Goal: Information Seeking & Learning: Check status

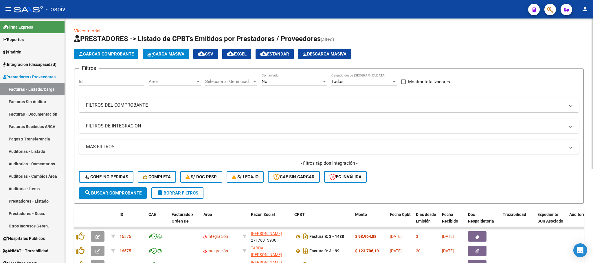
click at [409, 38] on h1 "PRESTADORES -> Listado de CPBTs Emitidos por Prestadores / Proveedores (alt+q)" at bounding box center [329, 39] width 510 height 10
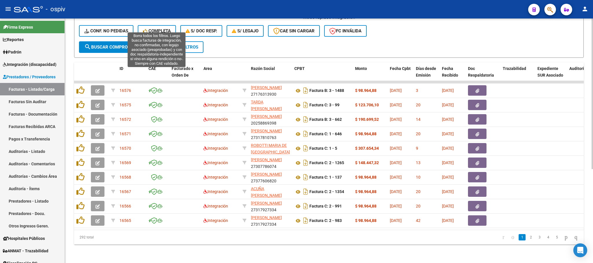
click at [157, 25] on button "Completa" at bounding box center [157, 31] width 38 height 12
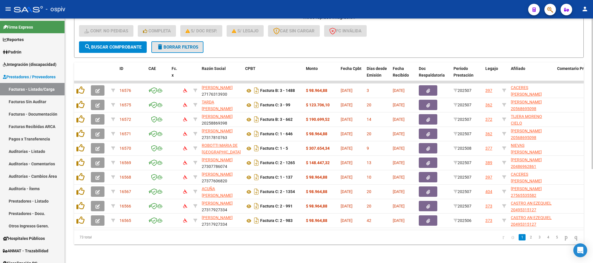
click at [193, 41] on button "delete Borrar Filtros" at bounding box center [177, 47] width 52 height 12
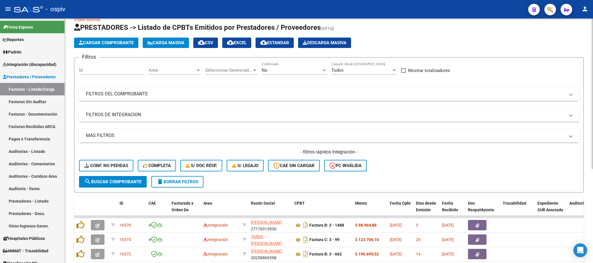
scroll to position [153, 0]
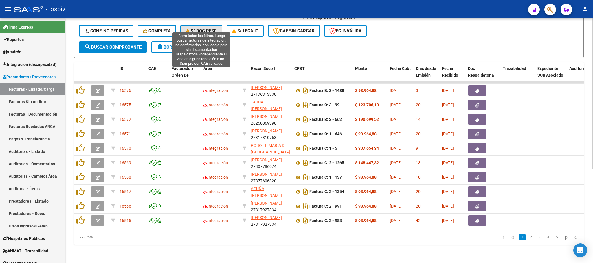
click at [207, 28] on span "S/ Doc Resp." at bounding box center [201, 30] width 32 height 5
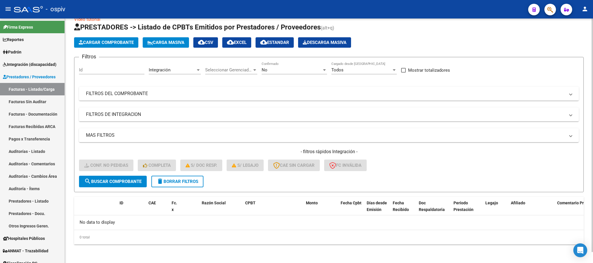
scroll to position [11, 0]
click at [181, 181] on span "delete Borrar Filtros" at bounding box center [178, 181] width 42 height 5
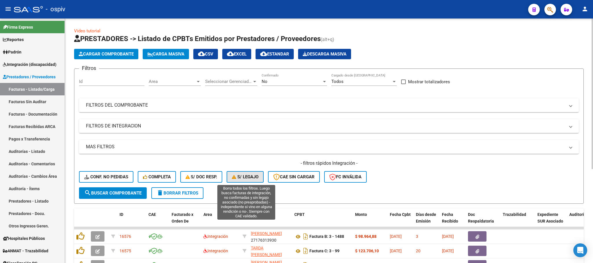
click at [246, 177] on span "S/ legajo" at bounding box center [245, 176] width 27 height 5
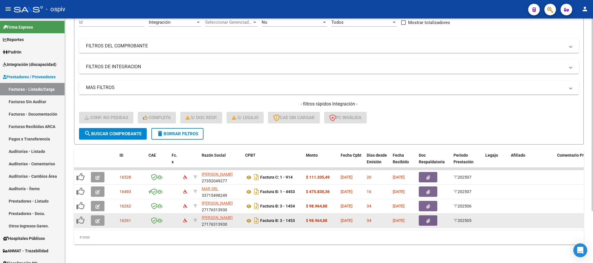
click at [99, 219] on icon "button" at bounding box center [97, 221] width 4 height 4
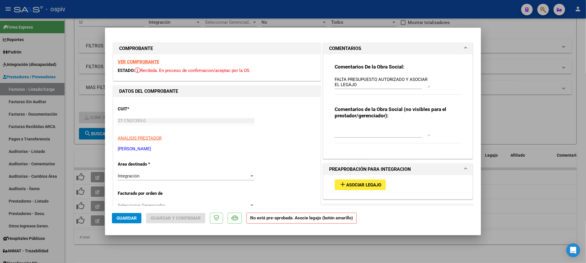
click at [180, 10] on div at bounding box center [293, 131] width 586 height 263
type input "$ 0,00"
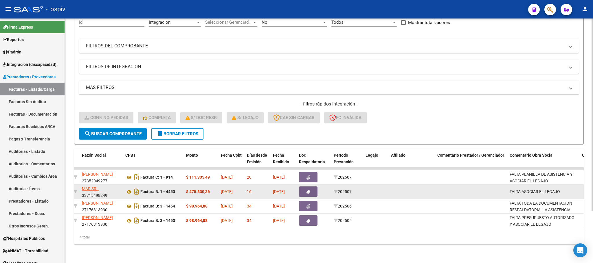
scroll to position [66, 0]
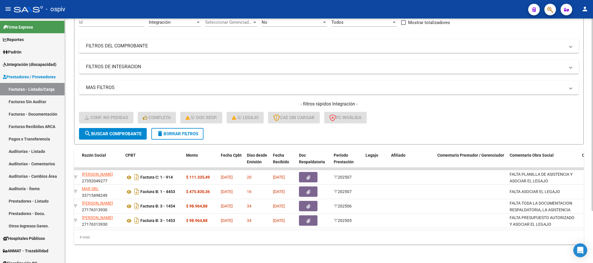
drag, startPoint x: 275, startPoint y: 131, endPoint x: 351, endPoint y: 29, distance: 127.1
click at [351, 29] on div "Filtros Id Integración Area Seleccionar Gerenciador Seleccionar Gerenciador No …" at bounding box center [329, 71] width 500 height 114
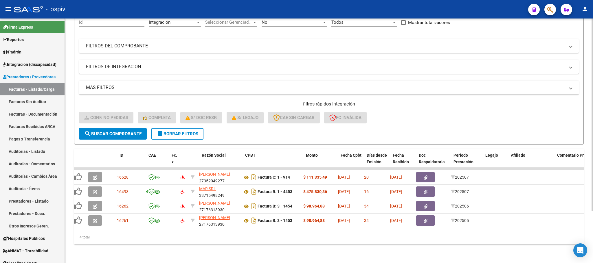
scroll to position [0, 0]
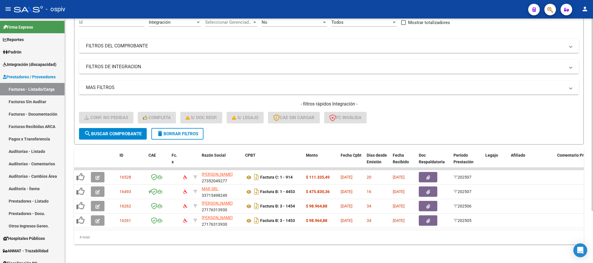
click at [187, 131] on span "delete Borrar Filtros" at bounding box center [178, 133] width 42 height 5
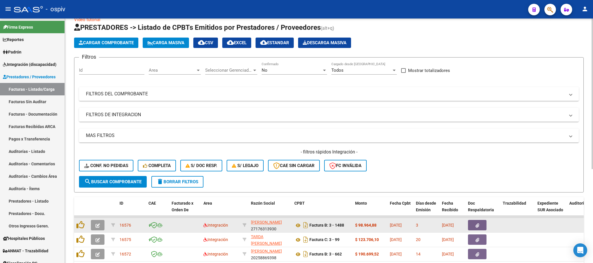
scroll to position [66, 0]
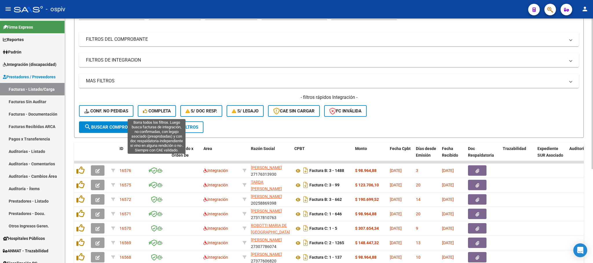
click at [166, 109] on span "Completa" at bounding box center [157, 111] width 28 height 5
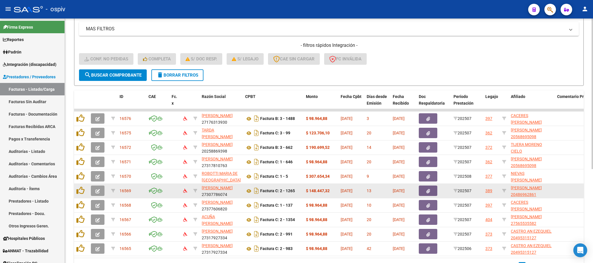
scroll to position [153, 0]
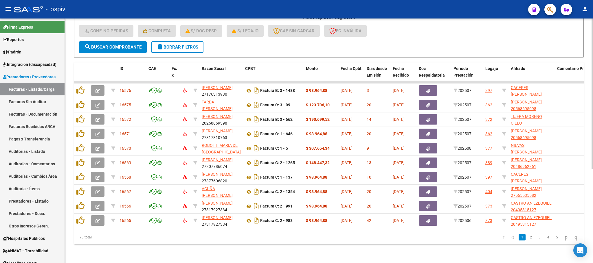
click at [463, 66] on span "Período Prestación" at bounding box center [463, 71] width 20 height 11
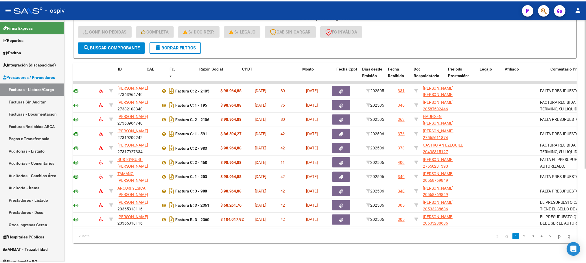
scroll to position [0, 0]
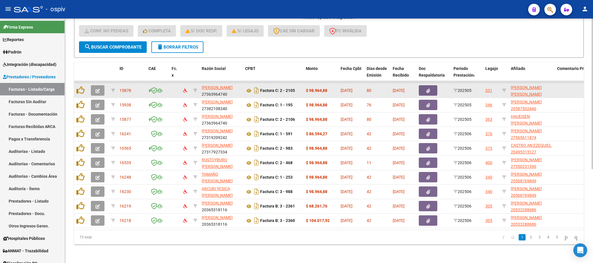
click at [97, 89] on icon "button" at bounding box center [97, 91] width 4 height 4
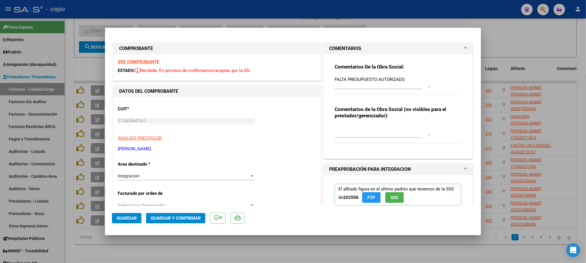
click at [273, 12] on div at bounding box center [293, 131] width 586 height 263
type input "$ 0,00"
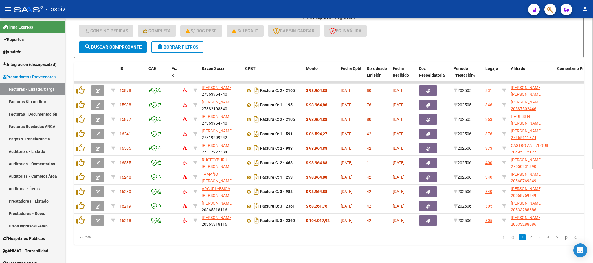
click at [399, 65] on div "Fecha Recibido" at bounding box center [403, 71] width 21 height 13
click at [402, 68] on span "Fecha Recibido" at bounding box center [401, 71] width 16 height 11
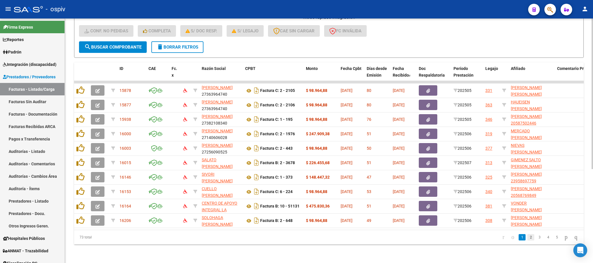
click at [527, 237] on link "2" at bounding box center [530, 237] width 7 height 6
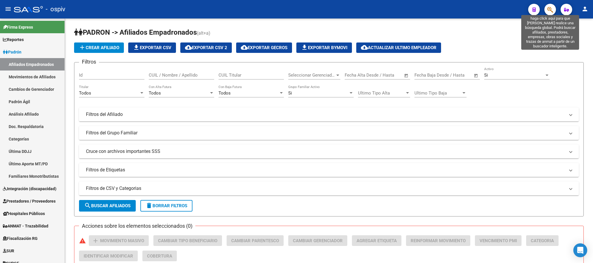
click at [550, 12] on icon "button" at bounding box center [550, 9] width 6 height 7
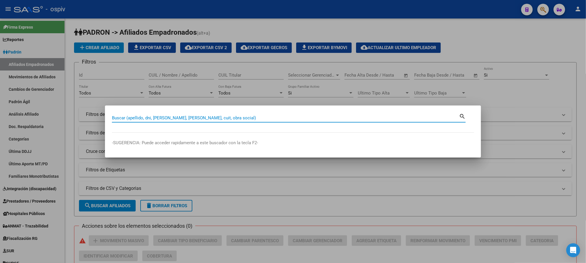
paste input "38908893"
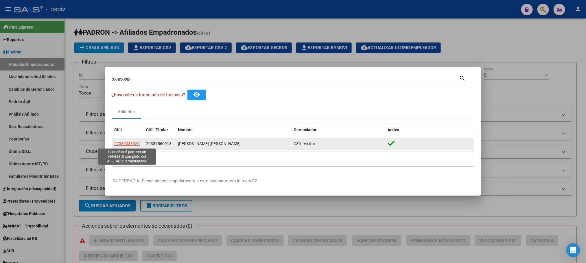
click at [137, 143] on span "27389088930" at bounding box center [126, 143] width 25 height 5
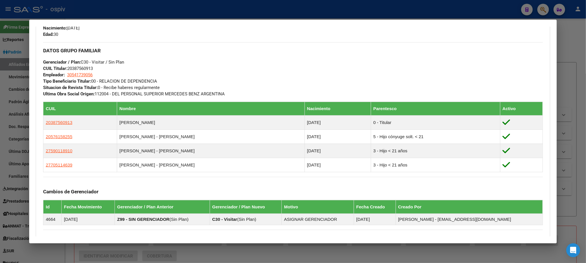
scroll to position [260, 0]
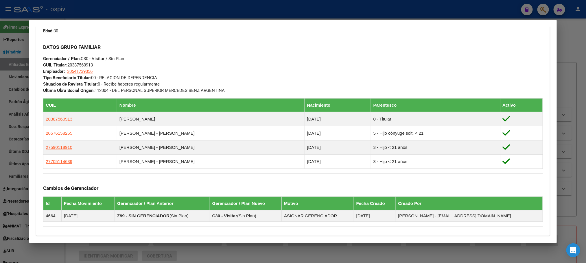
click at [175, 18] on div at bounding box center [293, 131] width 586 height 263
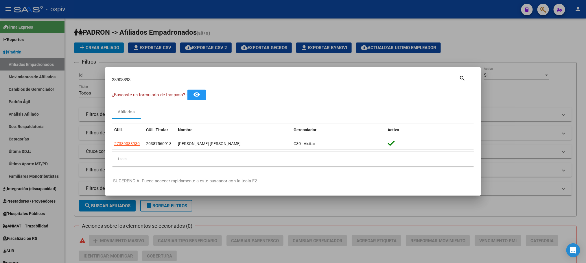
drag, startPoint x: 137, startPoint y: 83, endPoint x: 85, endPoint y: 78, distance: 52.0
click at [85, 78] on div "38908893 Buscar (apellido, dni, cuil, nro traspaso, cuit, obra social) search ¿…" at bounding box center [293, 131] width 586 height 263
click at [149, 81] on input "38908893" at bounding box center [285, 79] width 347 height 5
drag, startPoint x: 149, startPoint y: 81, endPoint x: 105, endPoint y: 78, distance: 44.1
click at [105, 78] on mat-dialog-content "38908893 Buscar (apellido, dni, cuil, nro traspaso, cuit, obra social) search ¿…" at bounding box center [293, 122] width 376 height 97
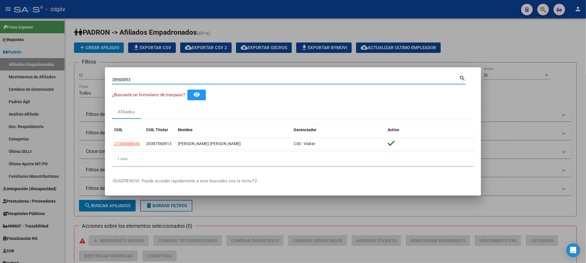
paste input "59882399"
type input "59882399"
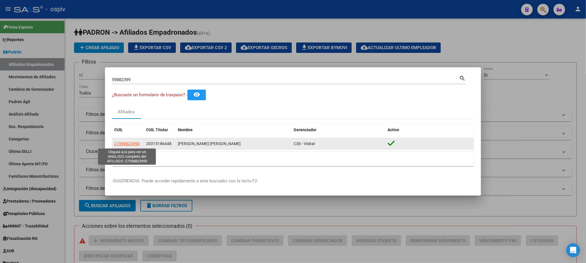
click at [131, 145] on span "27598823990" at bounding box center [126, 143] width 25 height 5
type textarea "27598823990"
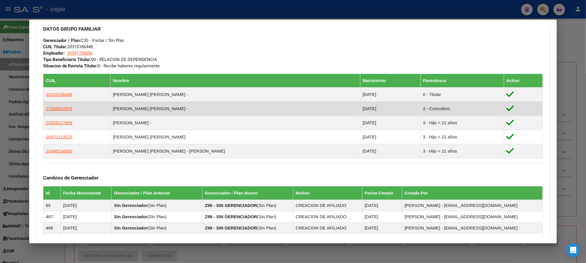
scroll to position [217, 0]
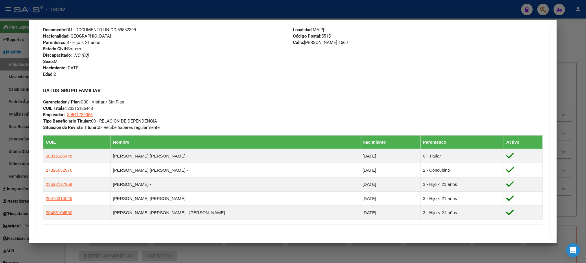
click at [185, 5] on div at bounding box center [293, 131] width 586 height 263
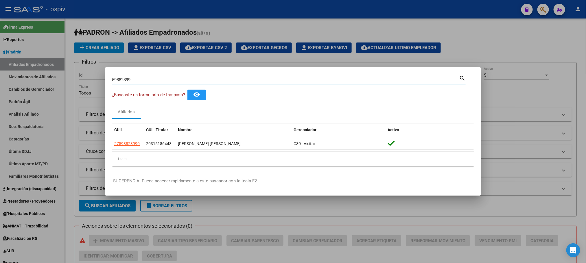
drag, startPoint x: 119, startPoint y: 74, endPoint x: 94, endPoint y: 71, distance: 25.4
click at [94, 71] on div "59882399 Buscar (apellido, dni, cuil, nro traspaso, cuit, obra social) search ¿…" at bounding box center [293, 131] width 586 height 263
paste input "5706874"
type input "55706874"
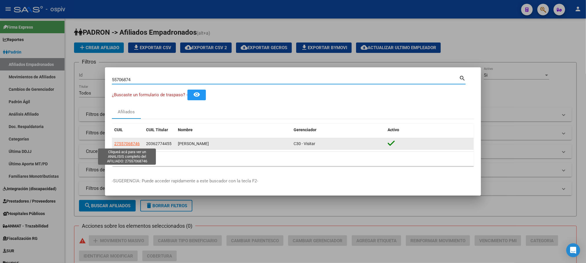
click at [133, 145] on span "27557068746" at bounding box center [126, 143] width 25 height 5
type textarea "27557068746"
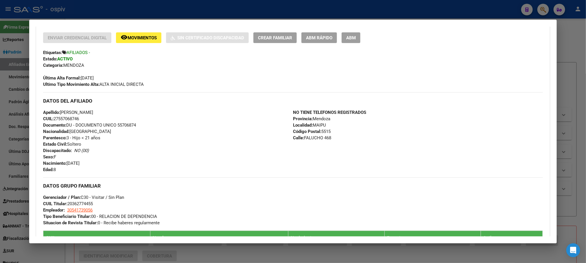
scroll to position [42, 0]
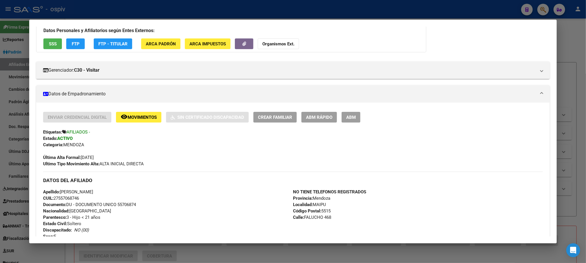
click at [218, 12] on div at bounding box center [293, 131] width 586 height 263
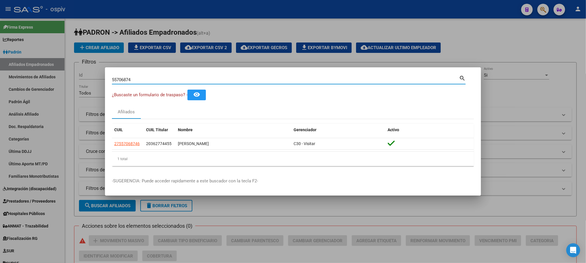
drag, startPoint x: 146, startPoint y: 78, endPoint x: 110, endPoint y: 76, distance: 36.3
click at [110, 76] on mat-dialog-content "55706874 Buscar (apellido, dni, cuil, nro traspaso, cuit, obra social) search ¿…" at bounding box center [293, 122] width 376 height 97
paste input "26830016"
type input "26830016"
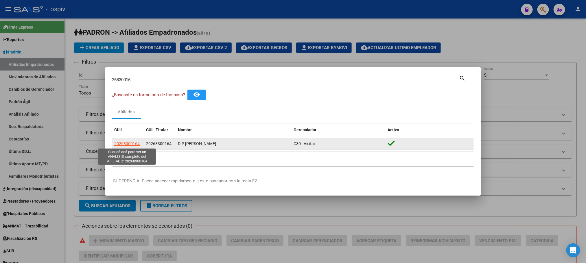
click at [124, 143] on span "20268300164" at bounding box center [126, 143] width 25 height 5
type textarea "20268300164"
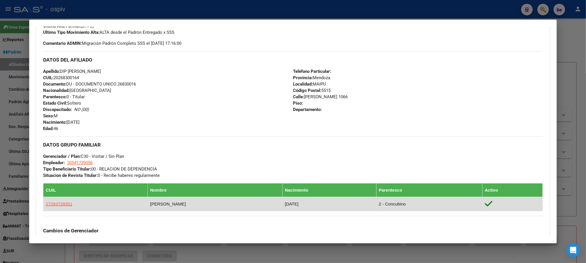
scroll to position [0, 0]
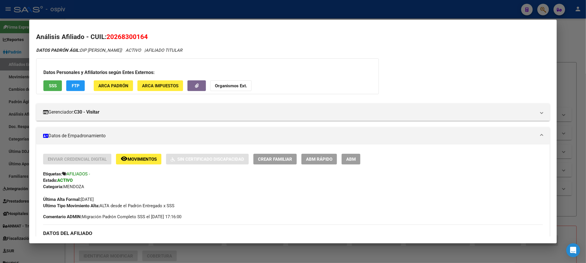
click at [196, 13] on div at bounding box center [293, 131] width 586 height 263
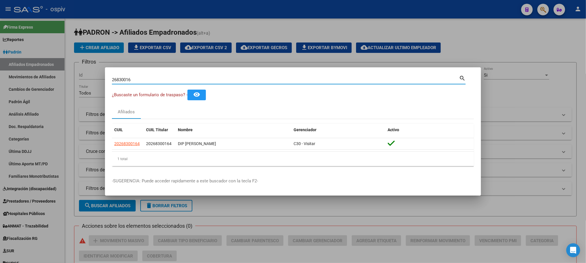
drag, startPoint x: 135, startPoint y: 82, endPoint x: 95, endPoint y: 75, distance: 41.3
click at [95, 75] on div "26830016 Buscar (apellido, dni, cuil, nro traspaso, cuit, obra social) search ¿…" at bounding box center [293, 131] width 586 height 263
paste input "59603078"
type input "59603078"
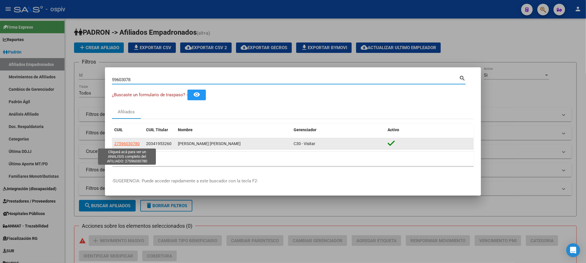
click at [124, 144] on span "27596030780" at bounding box center [126, 143] width 25 height 5
type textarea "27596030780"
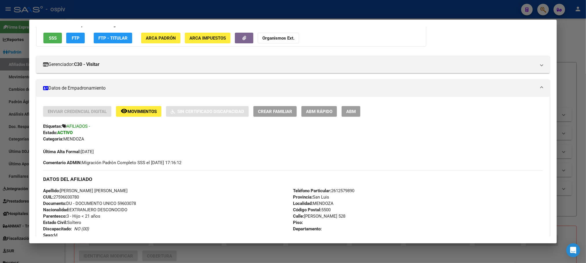
scroll to position [130, 0]
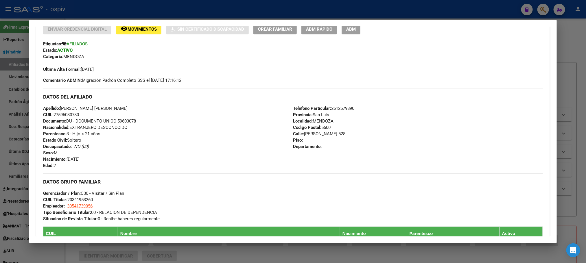
click at [166, 14] on div at bounding box center [293, 131] width 586 height 263
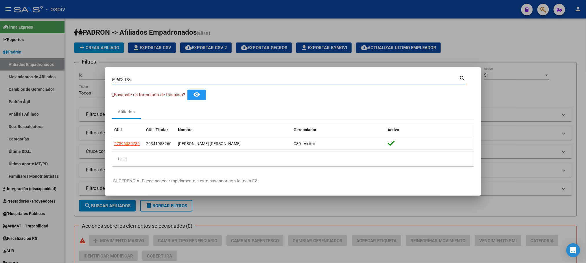
drag, startPoint x: 141, startPoint y: 80, endPoint x: 58, endPoint y: 69, distance: 84.0
click at [58, 69] on div "59603078 Buscar (apellido, dni, cuil, nro traspaso, cuit, obra social) search ¿…" at bounding box center [293, 131] width 586 height 263
paste input "011891"
type input "59011891"
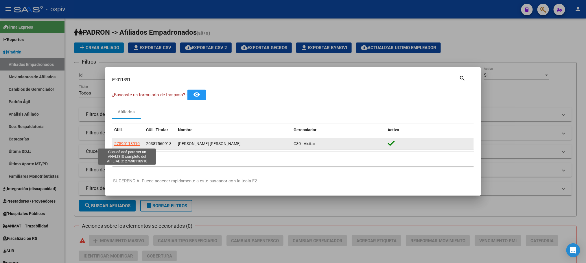
click at [131, 144] on span "27590118910" at bounding box center [126, 143] width 25 height 5
type textarea "27590118910"
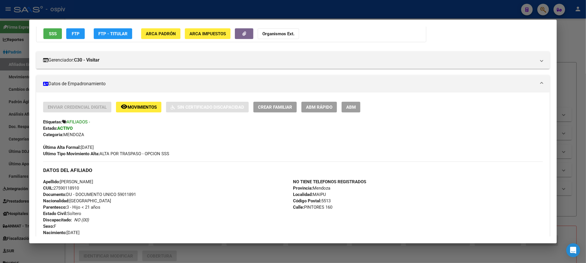
scroll to position [43, 0]
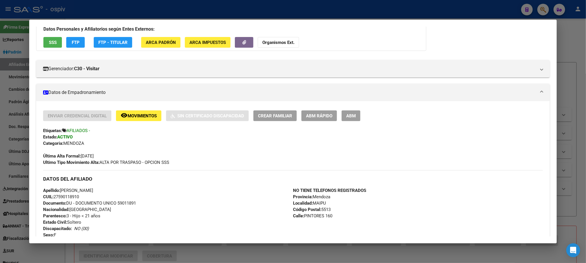
click at [178, 10] on div at bounding box center [293, 131] width 586 height 263
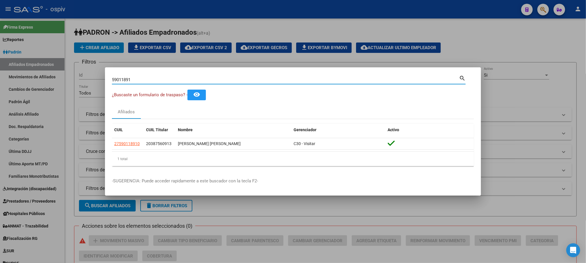
drag, startPoint x: 140, startPoint y: 79, endPoint x: 84, endPoint y: 74, distance: 55.8
click at [84, 74] on div "59011891 Buscar (apellido, dni, cuil, nro traspaso, cuit, obra social) search ¿…" at bounding box center [293, 131] width 586 height 263
paste input "882399"
type input "59882399"
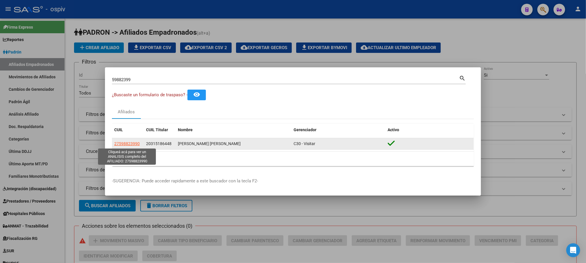
click at [137, 143] on span "27598823990" at bounding box center [126, 143] width 25 height 5
type textarea "27598823990"
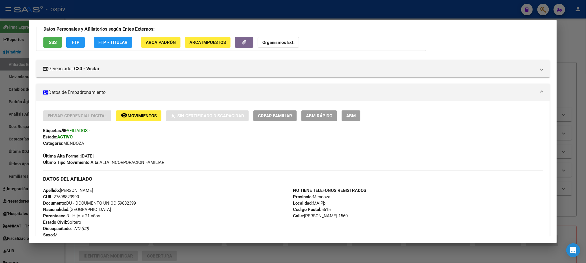
click at [180, 5] on div at bounding box center [293, 131] width 586 height 263
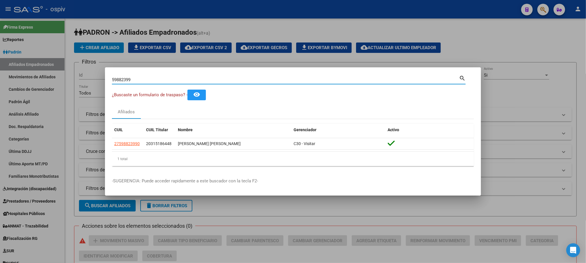
drag, startPoint x: 148, startPoint y: 80, endPoint x: 111, endPoint y: 74, distance: 37.8
click at [111, 74] on mat-dialog-content "59882399 Buscar (apellido, dni, cuil, nro traspaso, cuit, obra social) search ¿…" at bounding box center [293, 122] width 376 height 97
paste input "2516944"
type input "52516944"
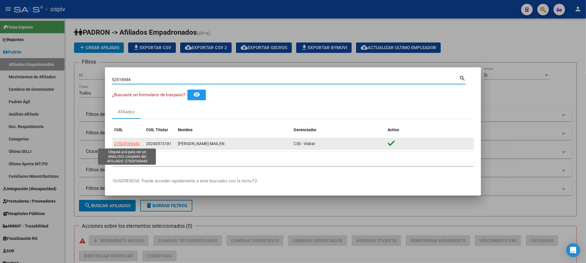
click at [136, 143] on span "27525169443" at bounding box center [126, 143] width 25 height 5
type textarea "27525169443"
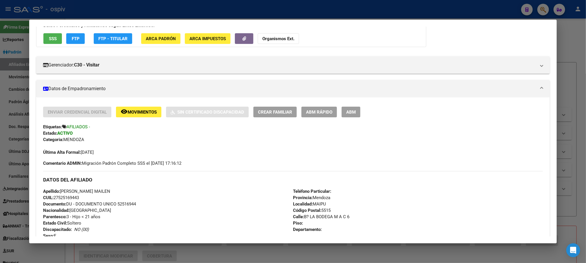
scroll to position [174, 0]
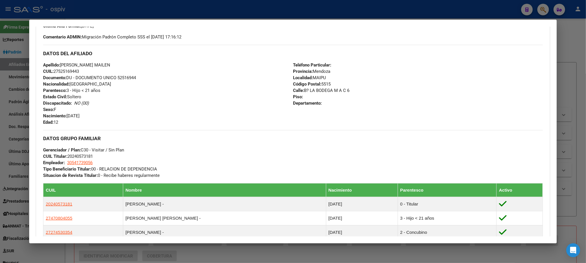
click at [226, 7] on div at bounding box center [293, 131] width 586 height 263
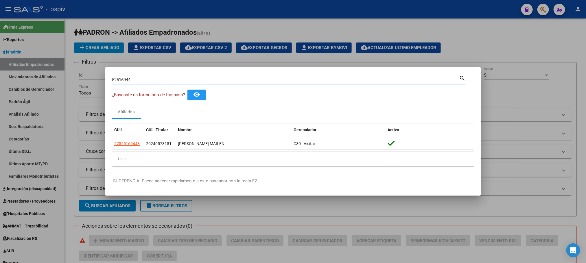
drag, startPoint x: 146, startPoint y: 81, endPoint x: 94, endPoint y: 71, distance: 53.4
click at [94, 71] on div "52516944 Buscar (apellido, dni, cuil, nro traspaso, cuit, obra social) search ¿…" at bounding box center [293, 131] width 586 height 263
paste input "70511463"
type input "70511463"
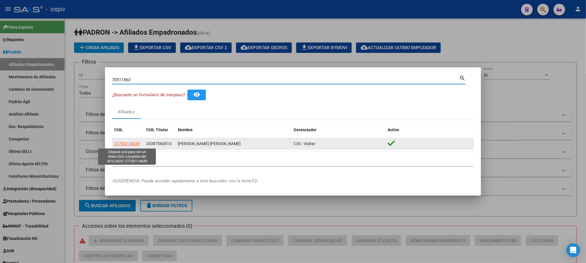
click at [129, 143] on span "27705114639" at bounding box center [126, 143] width 25 height 5
type textarea "27705114639"
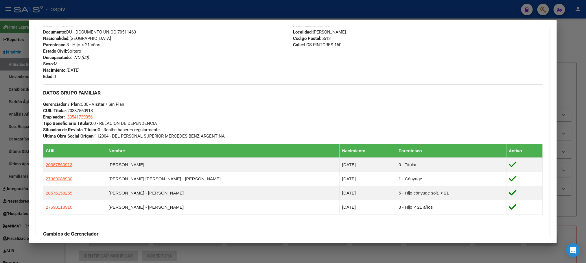
scroll to position [346, 0]
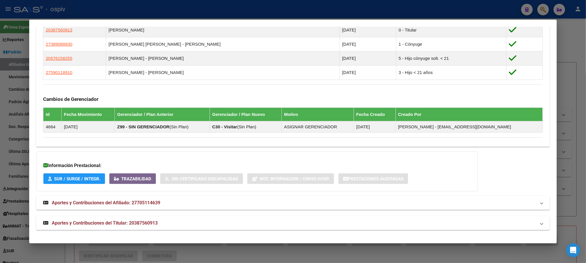
click at [141, 10] on div at bounding box center [293, 131] width 586 height 263
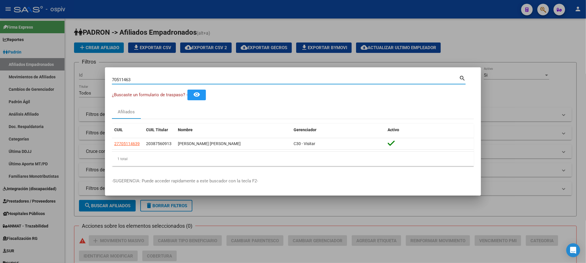
drag, startPoint x: 139, startPoint y: 79, endPoint x: 83, endPoint y: 73, distance: 56.5
click at [84, 73] on div "70511463 Buscar (apellido, dni, cuil, nro traspaso, cuit, obra social) search ¿…" at bounding box center [293, 131] width 586 height 263
paste input "26828830"
type input "26828830"
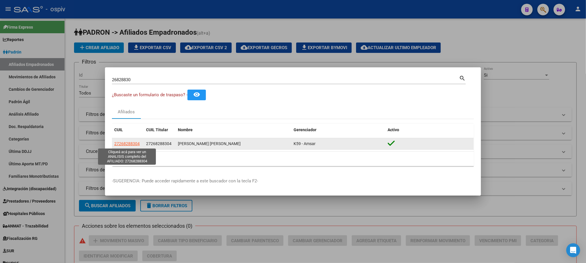
click at [131, 141] on span "27268288304" at bounding box center [126, 143] width 25 height 5
type textarea "27268288304"
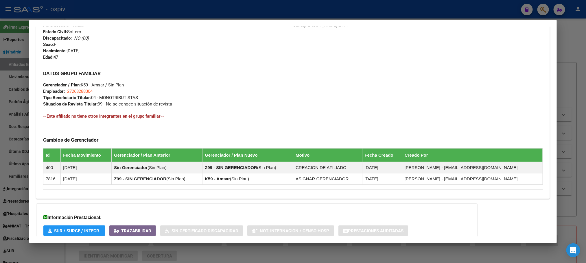
scroll to position [285, 0]
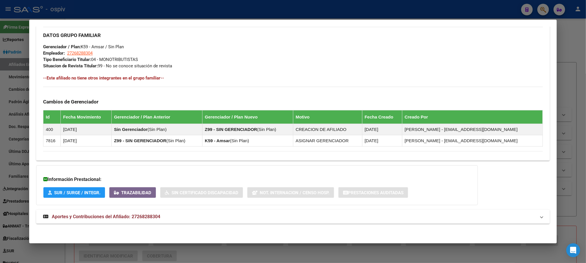
click at [127, 214] on span "Aportes y Contribuciones del Afiliado: 27268288304" at bounding box center [106, 216] width 109 height 5
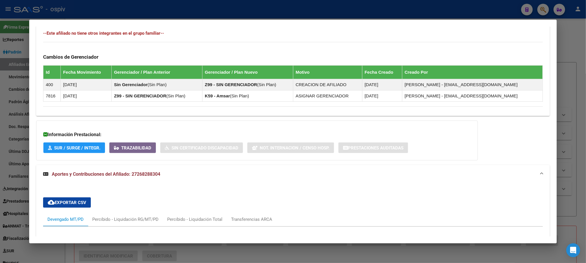
scroll to position [502, 0]
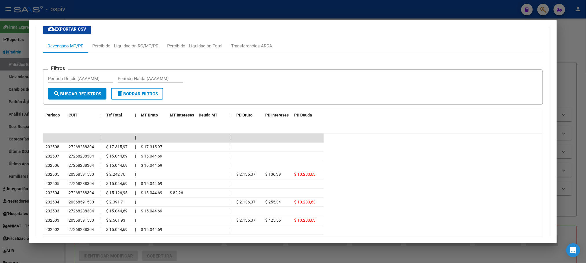
click at [116, 13] on div at bounding box center [293, 131] width 586 height 263
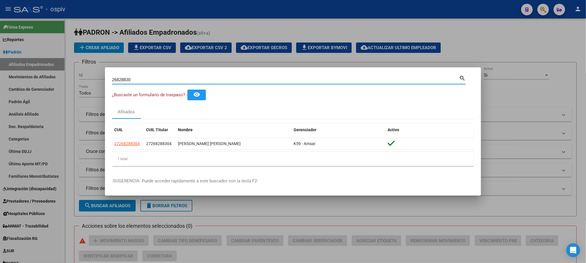
drag, startPoint x: 134, startPoint y: 78, endPoint x: 62, endPoint y: 71, distance: 72.4
click at [62, 71] on div "26828830 Buscar (apellido, dni, cuil, nro traspaso, cuit, obra social) search ¿…" at bounding box center [293, 131] width 586 height 263
paste input "32667049"
type input "32667049"
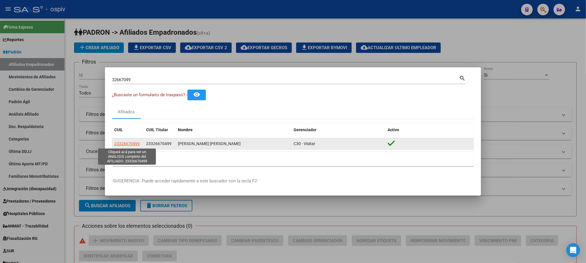
click at [131, 145] on span "23326670499" at bounding box center [126, 143] width 25 height 5
type textarea "23326670499"
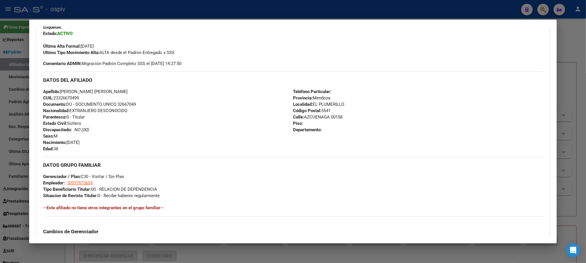
scroll to position [267, 0]
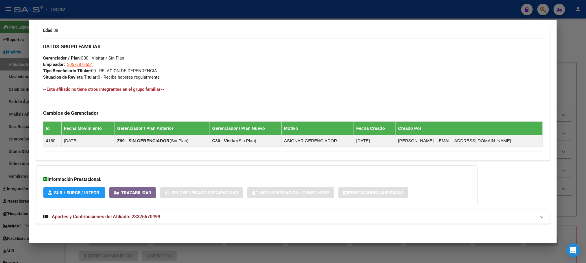
click at [147, 214] on strong "Aportes y Contribuciones del Afiliado: 23326670499" at bounding box center [101, 217] width 117 height 7
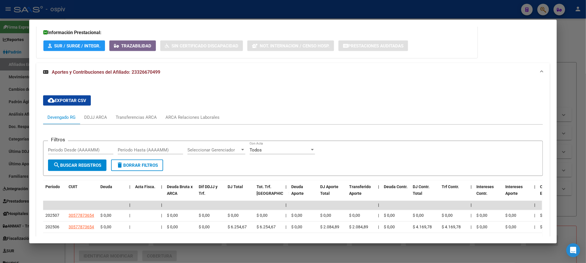
scroll to position [553, 0]
